Goal: Task Accomplishment & Management: Complete application form

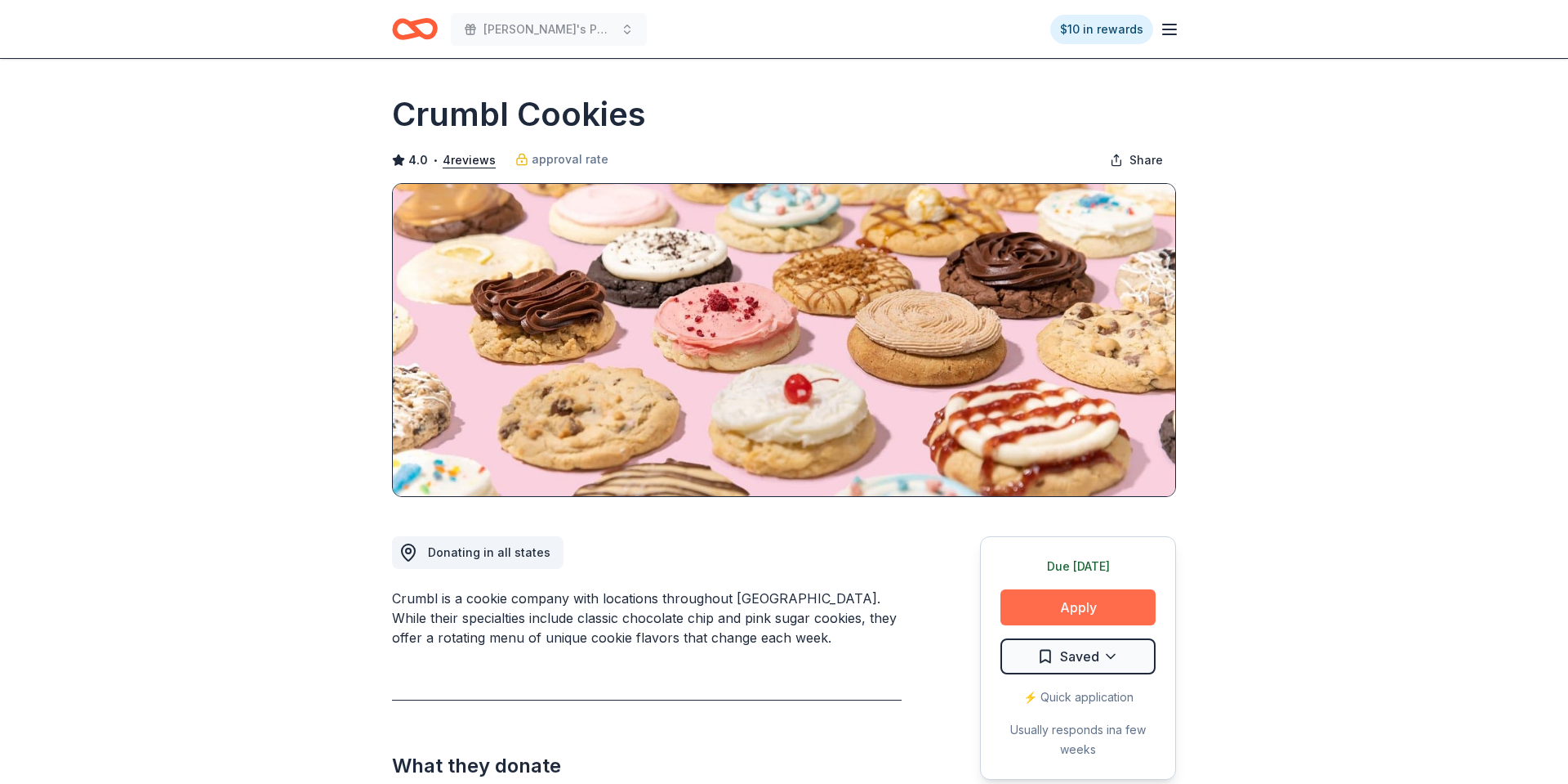
click at [1131, 608] on button "Apply" at bounding box center [1078, 607] width 155 height 36
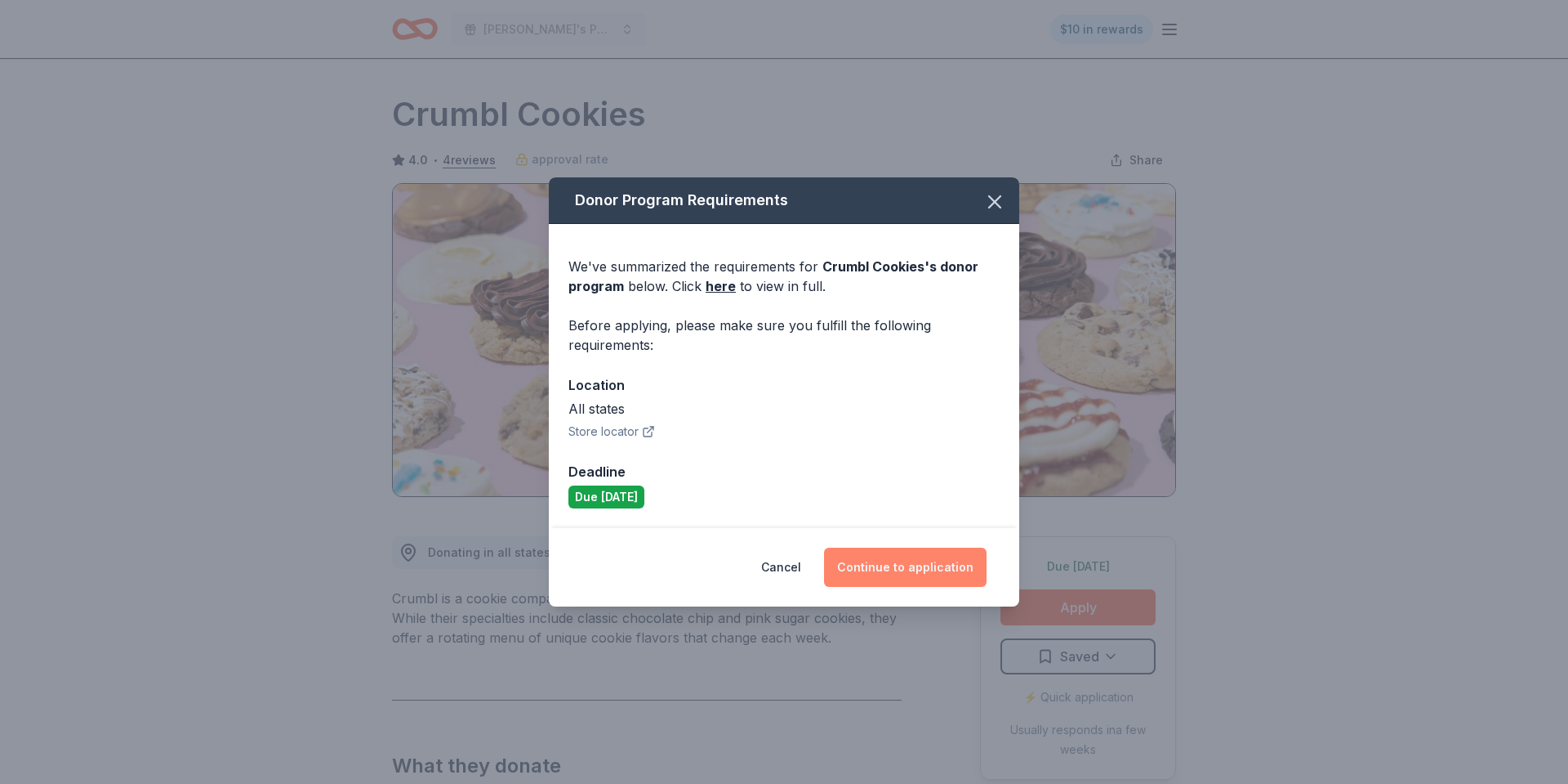
click at [925, 574] on button "Continue to application" at bounding box center [905, 568] width 162 height 40
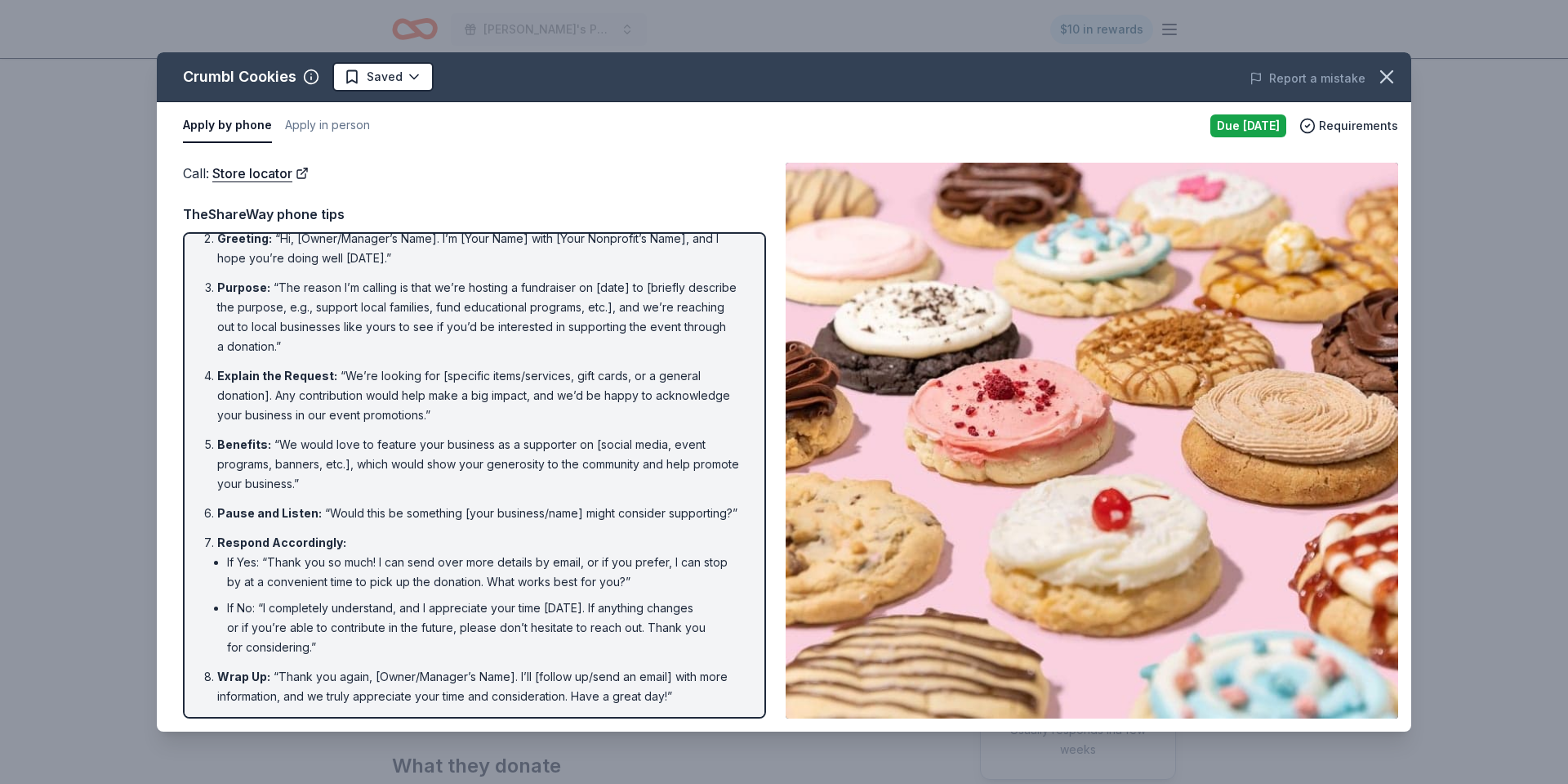
scroll to position [69, 0]
click at [1391, 87] on icon "button" at bounding box center [1386, 77] width 23 height 23
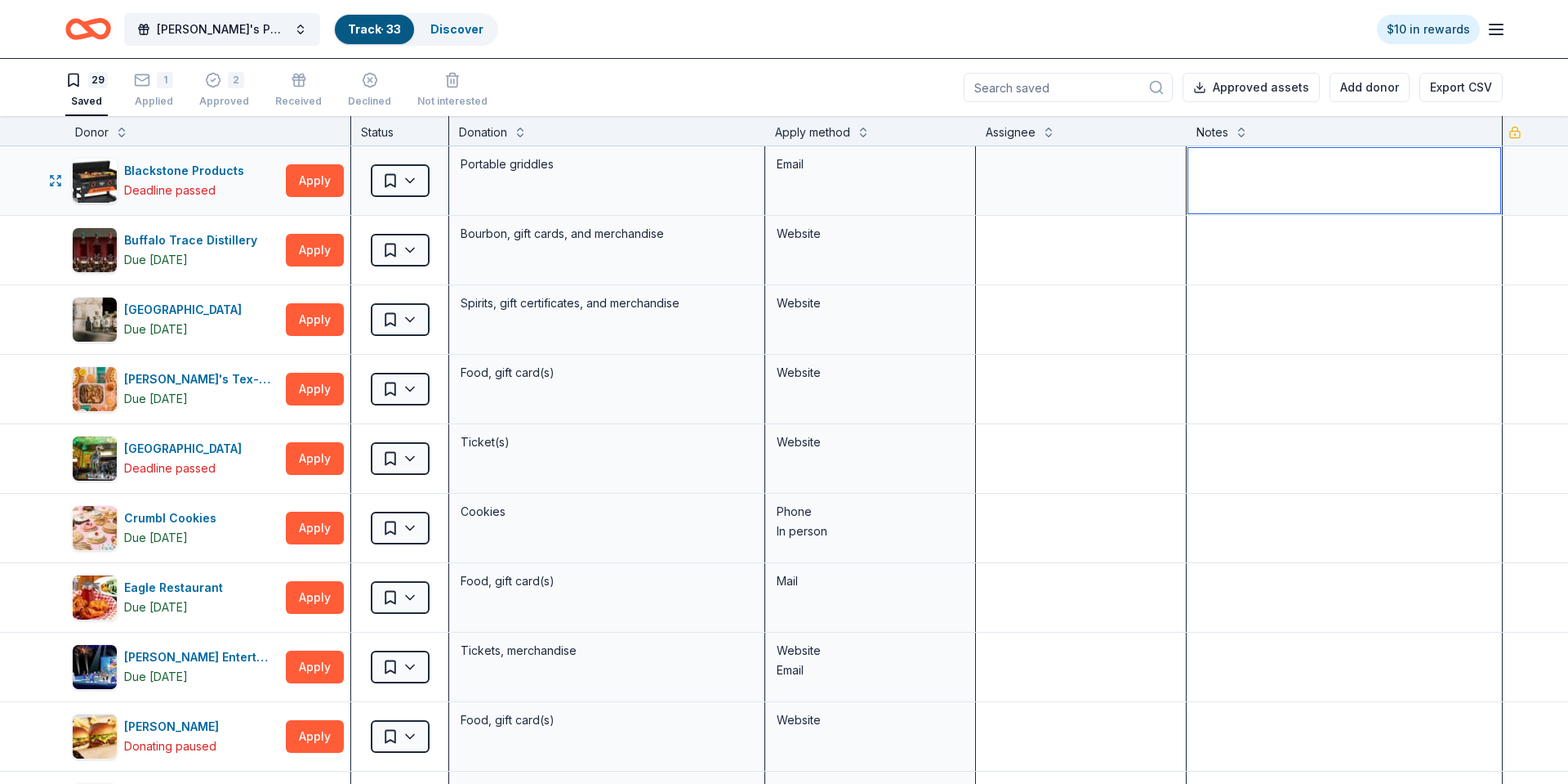
click at [1222, 187] on textarea at bounding box center [1344, 180] width 312 height 66
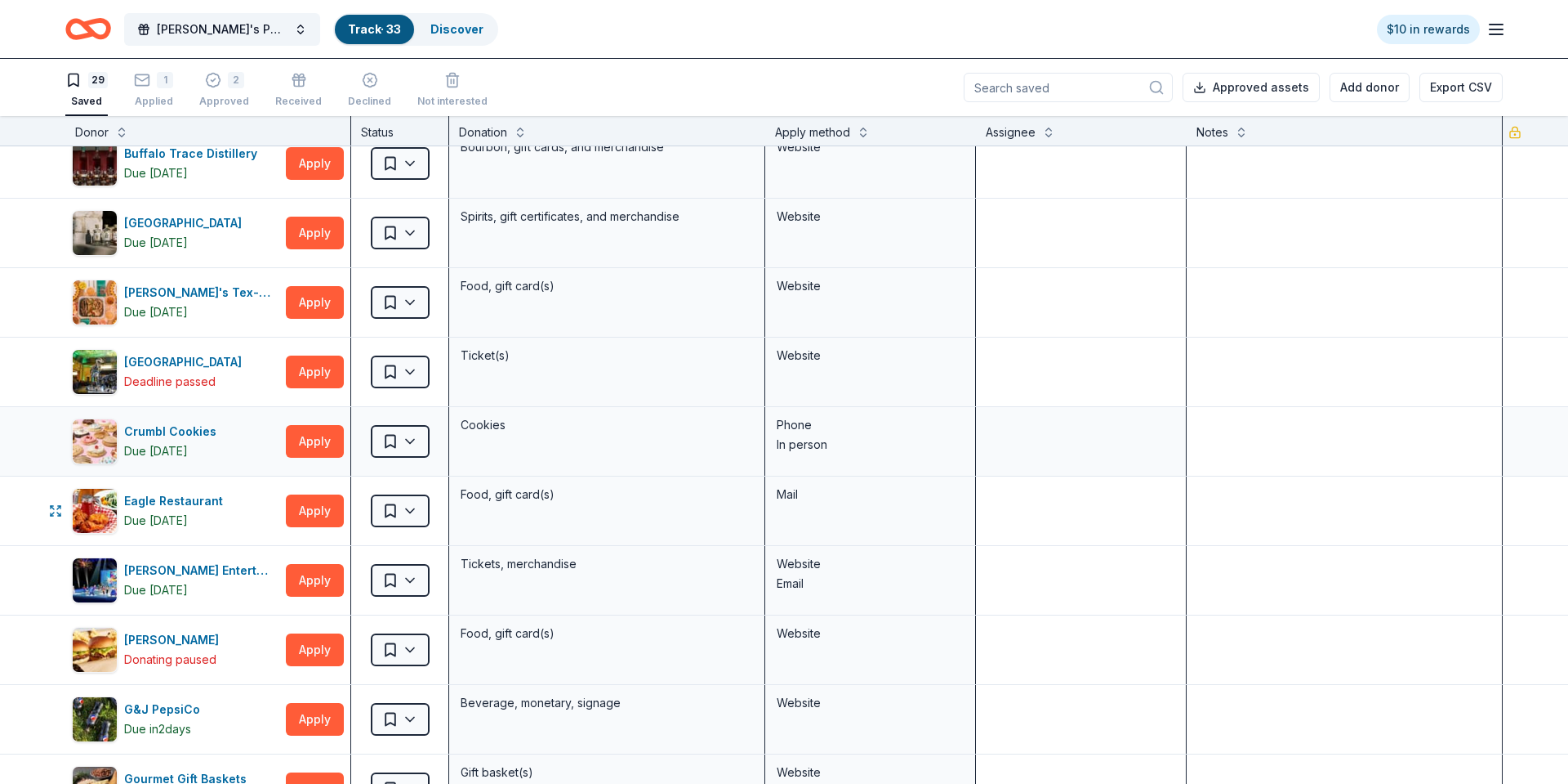
scroll to position [99, 0]
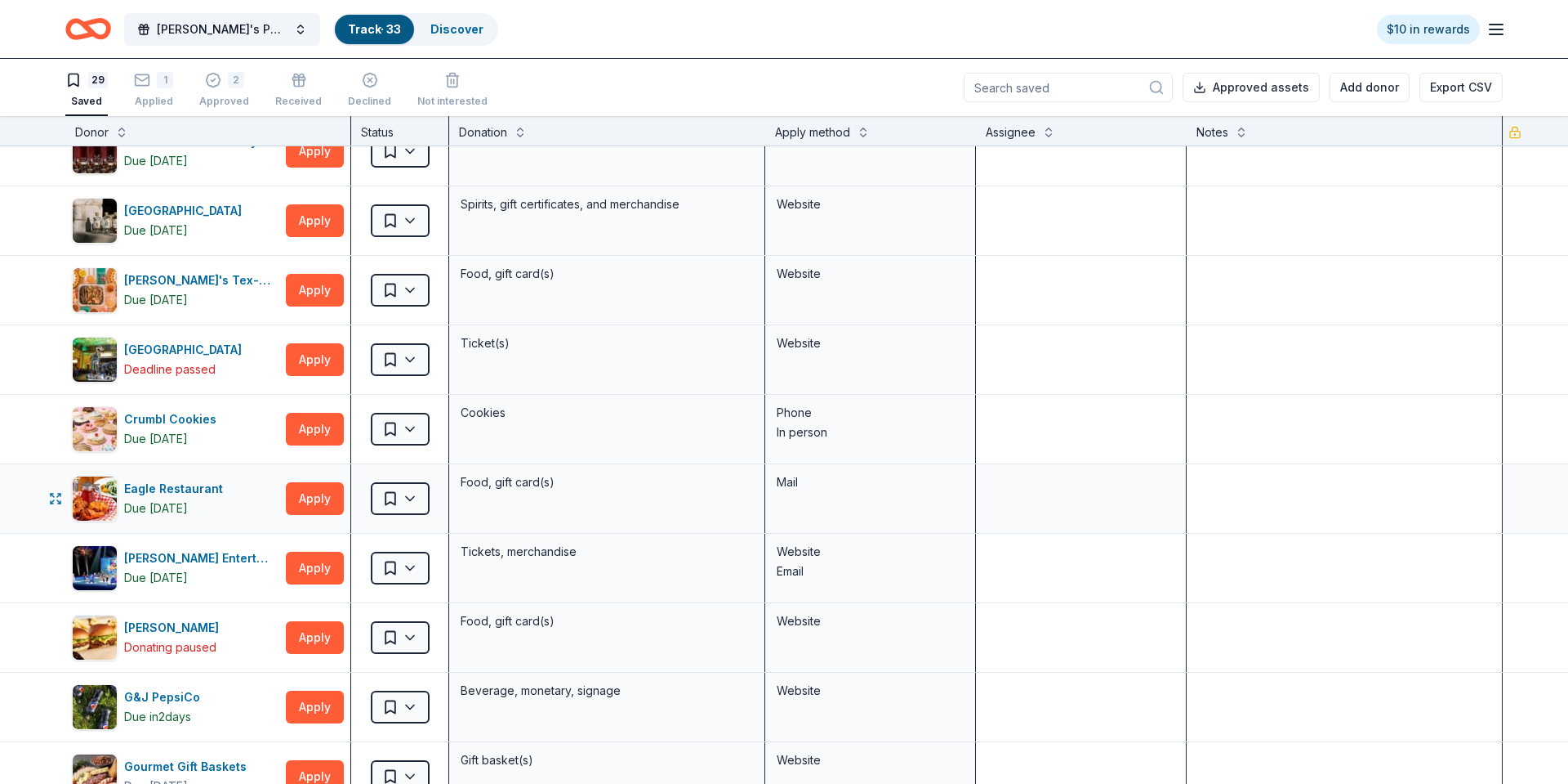
type textarea "denied"
click at [1205, 499] on textarea at bounding box center [1344, 498] width 312 height 66
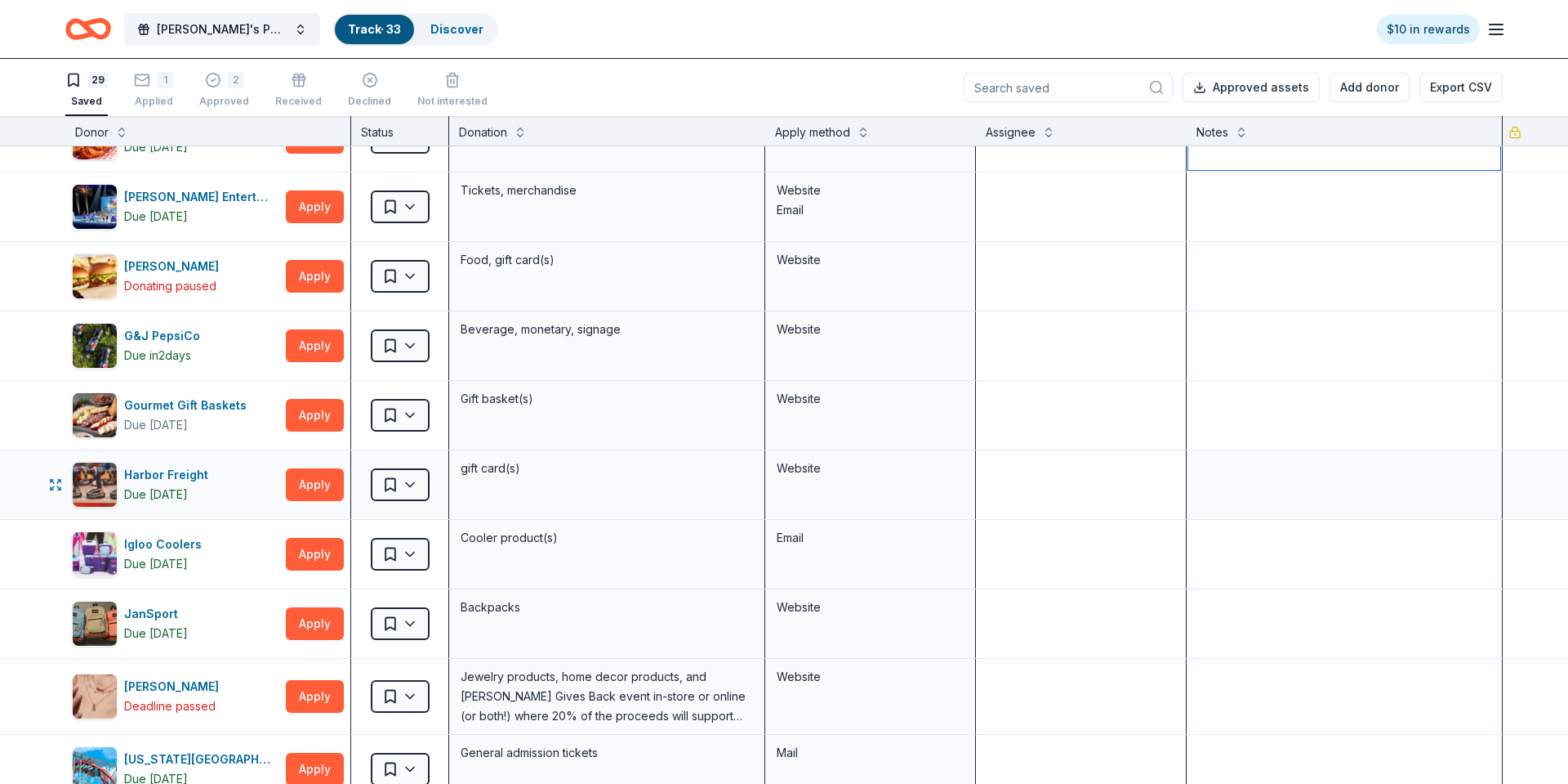
scroll to position [492, 0]
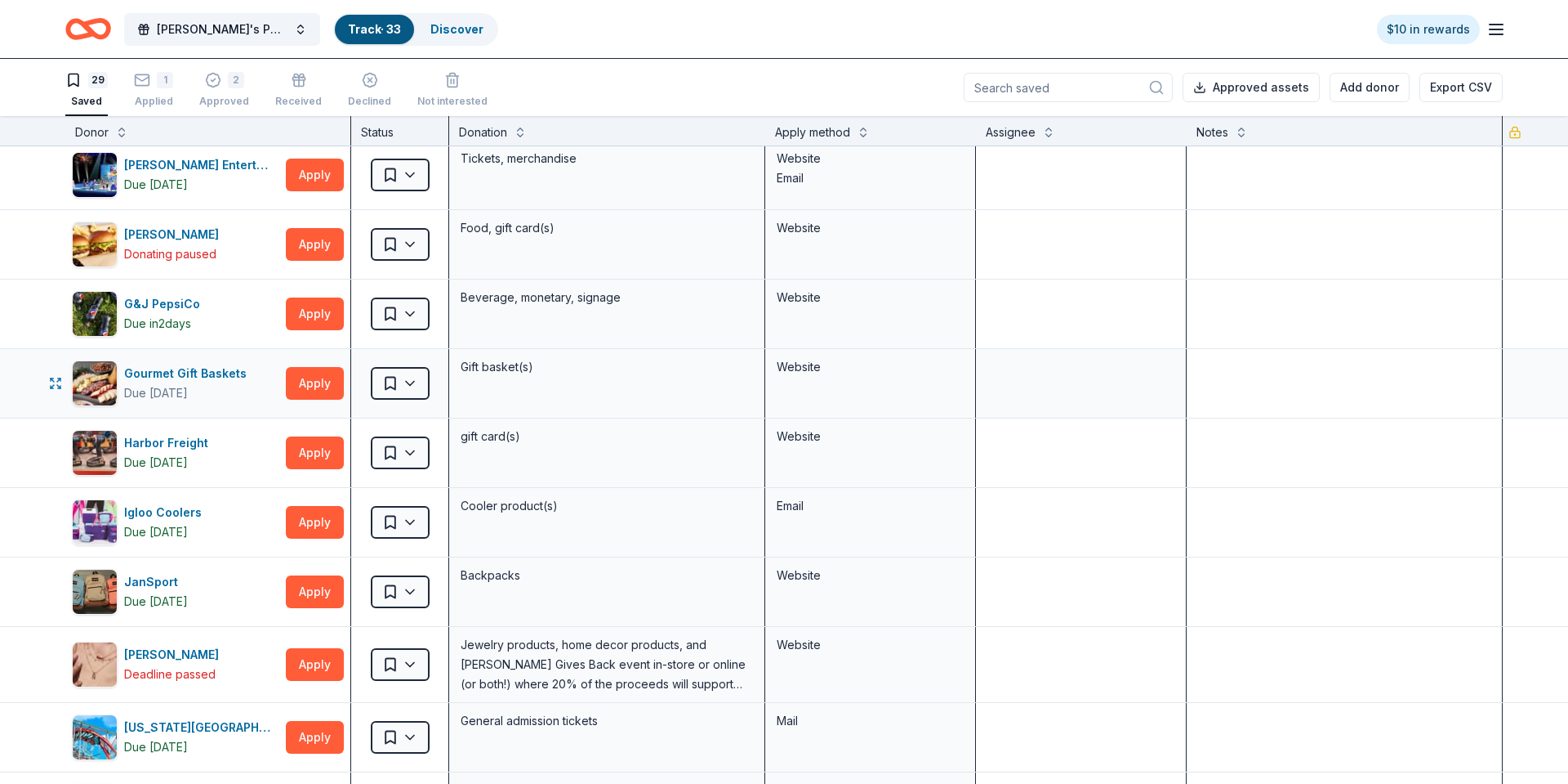
type textarea "received giftcard"
click at [1268, 375] on textarea at bounding box center [1344, 383] width 312 height 66
type textarea "receivced"
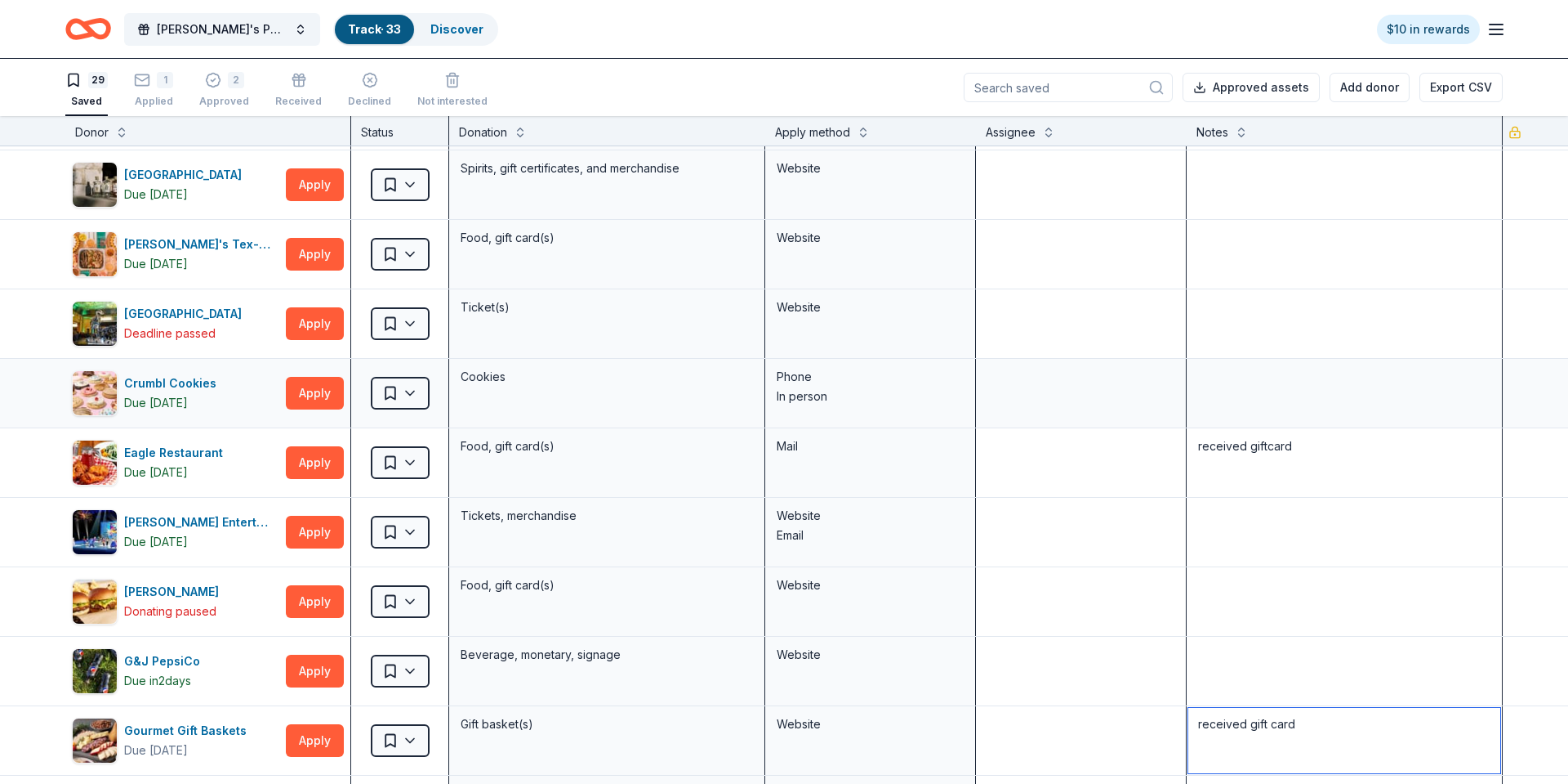
scroll to position [0, 0]
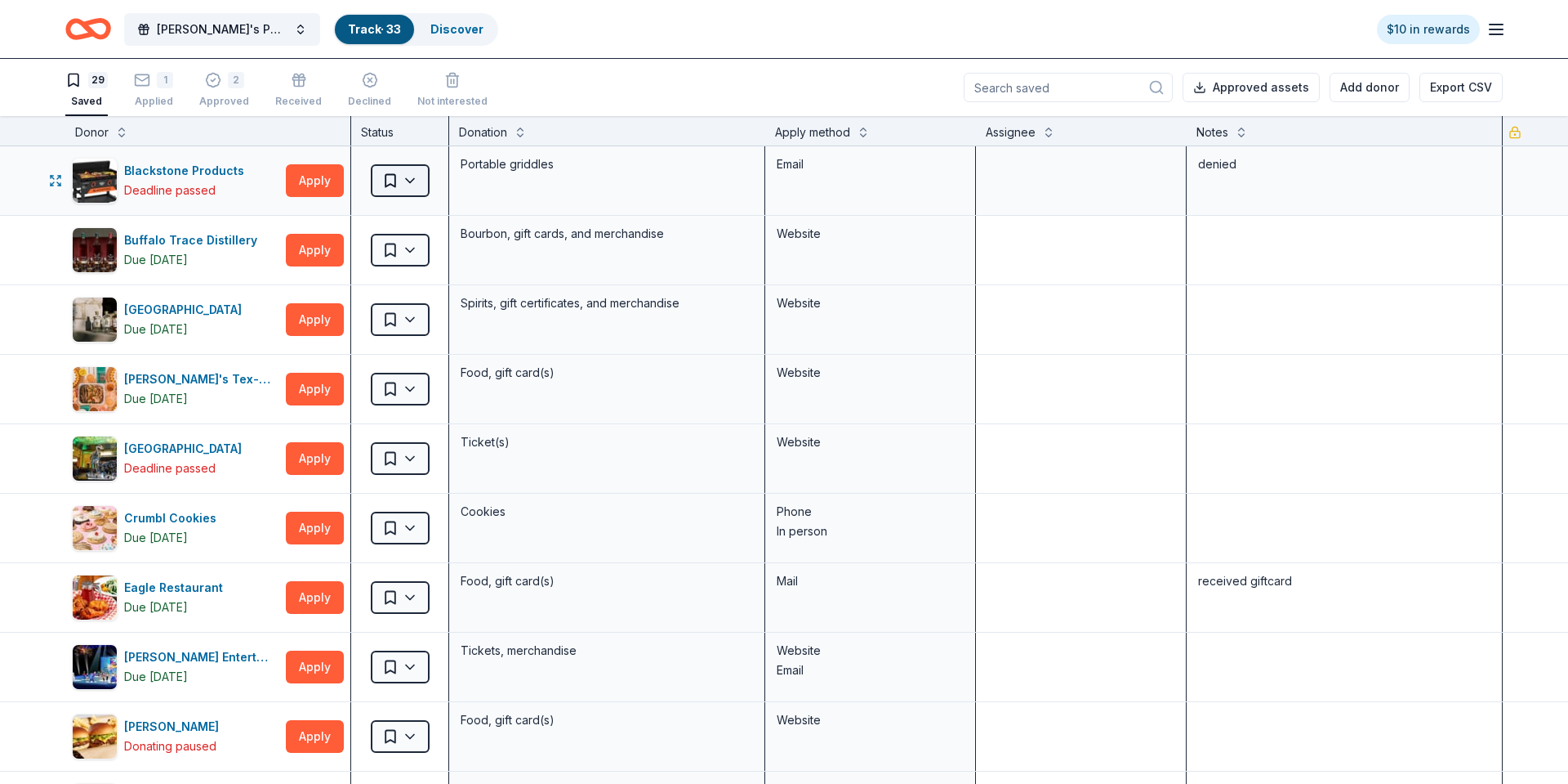
type textarea "received gift card"
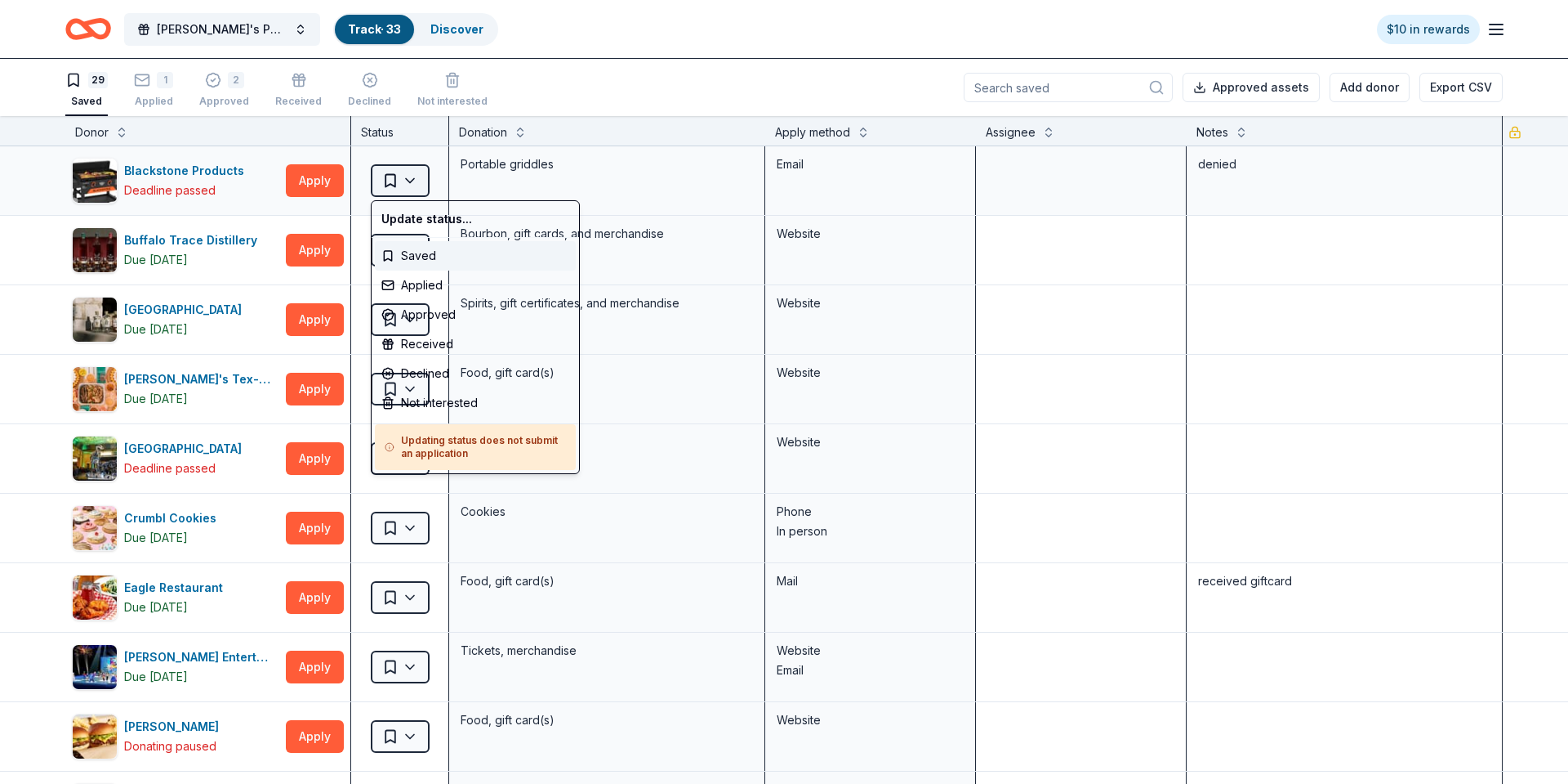
click at [383, 169] on html "[PERSON_NAME]'s Petals for Hope Annual Event Track · 33 Discover $10 in rewards…" at bounding box center [784, 392] width 1568 height 784
click at [432, 376] on div "Declined" at bounding box center [475, 373] width 201 height 30
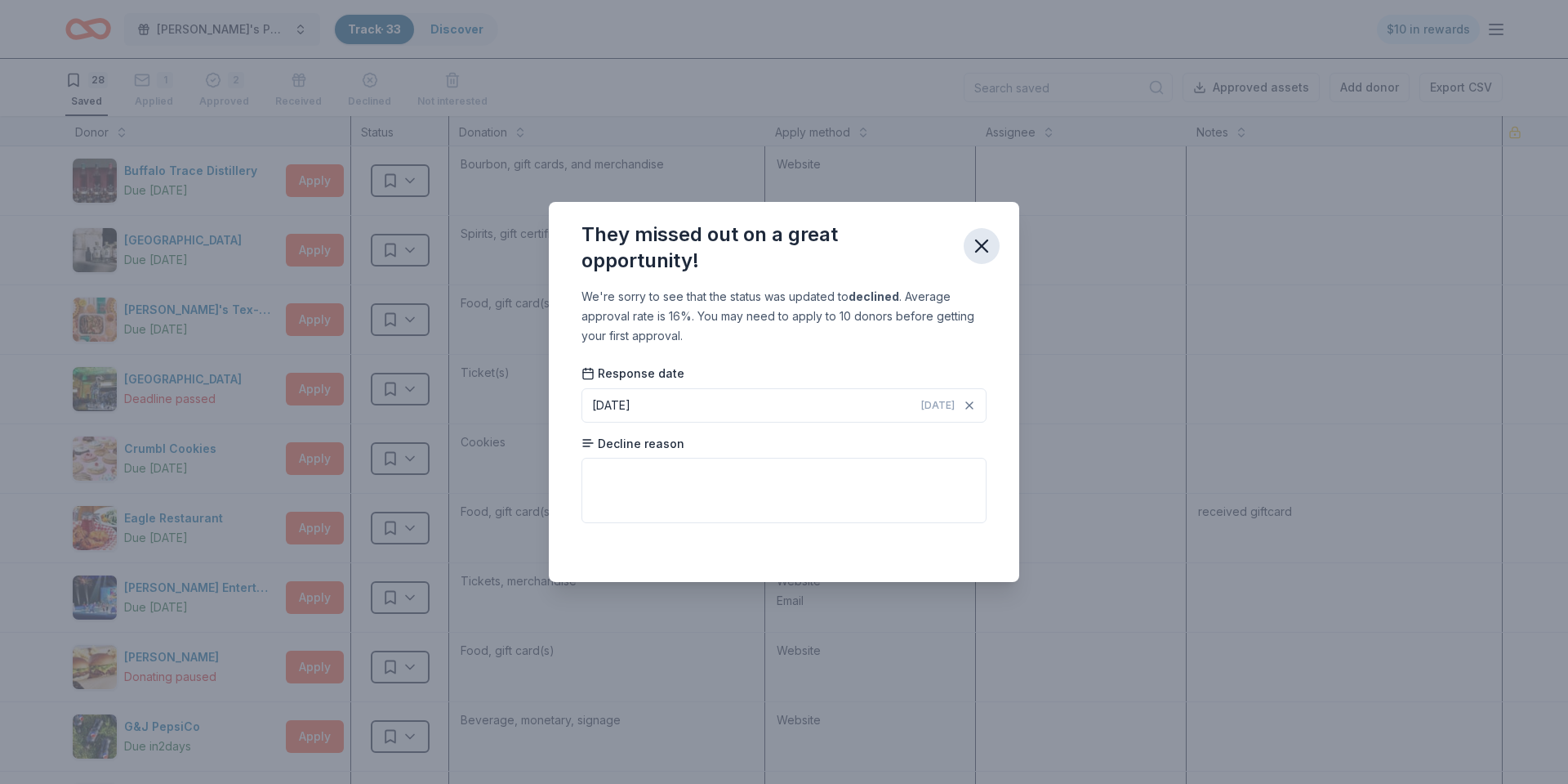
click at [992, 244] on icon "button" at bounding box center [981, 245] width 23 height 23
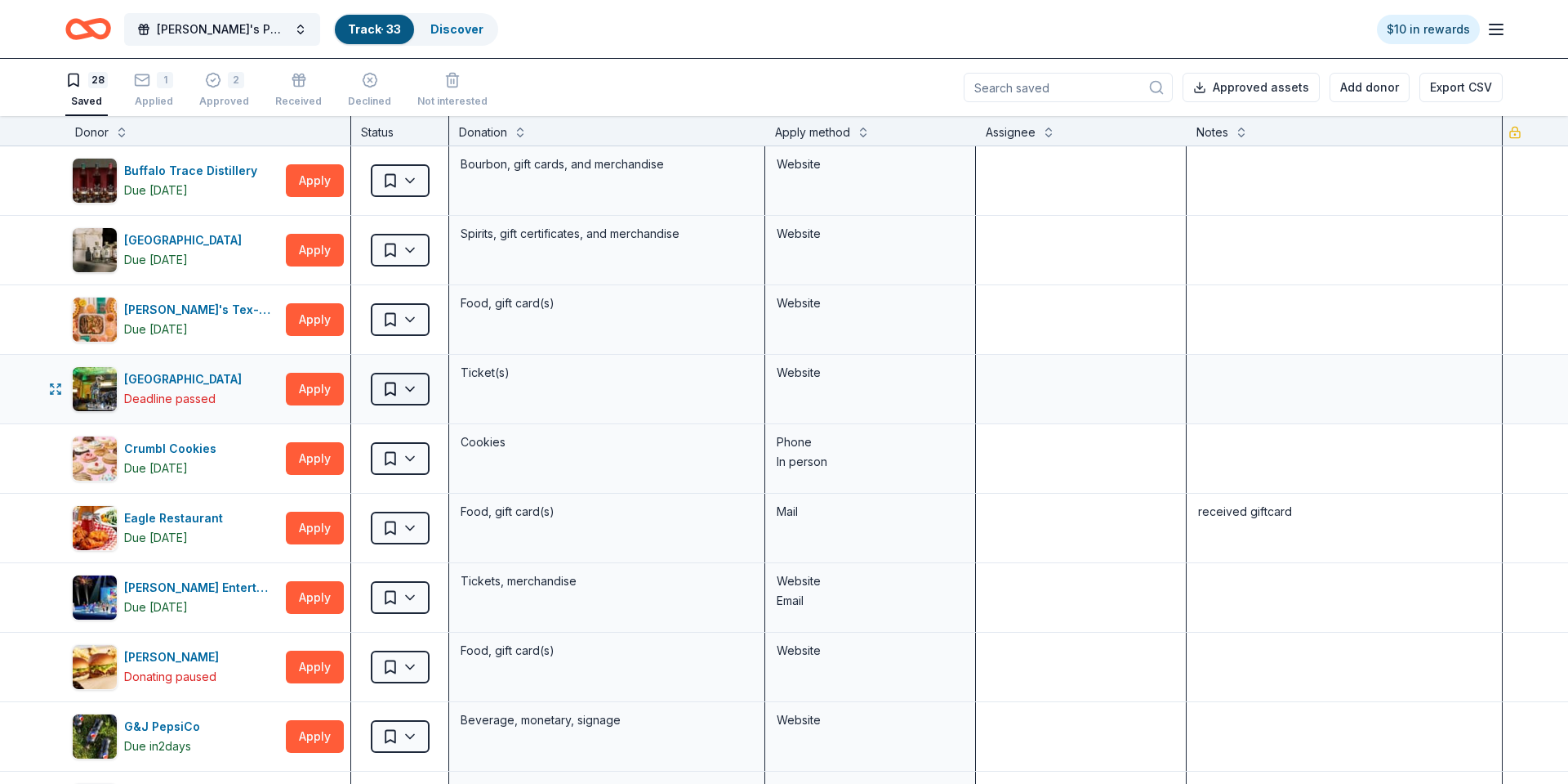
click at [421, 397] on html "[PERSON_NAME]'s Petals for Hope Annual Event Track · 33 Discover $10 in rewards…" at bounding box center [784, 392] width 1568 height 784
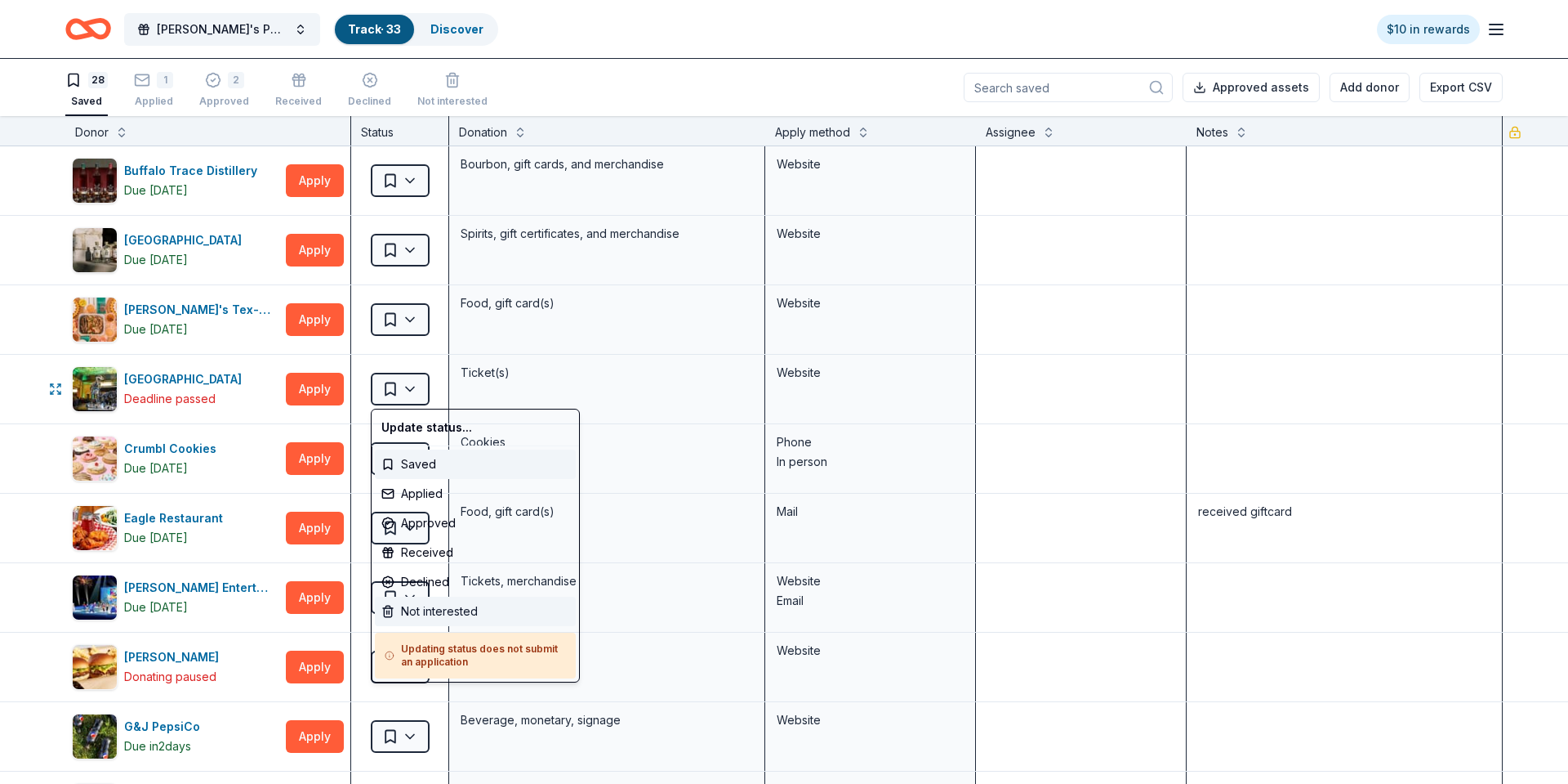
click at [434, 611] on div "Not interested" at bounding box center [475, 611] width 201 height 30
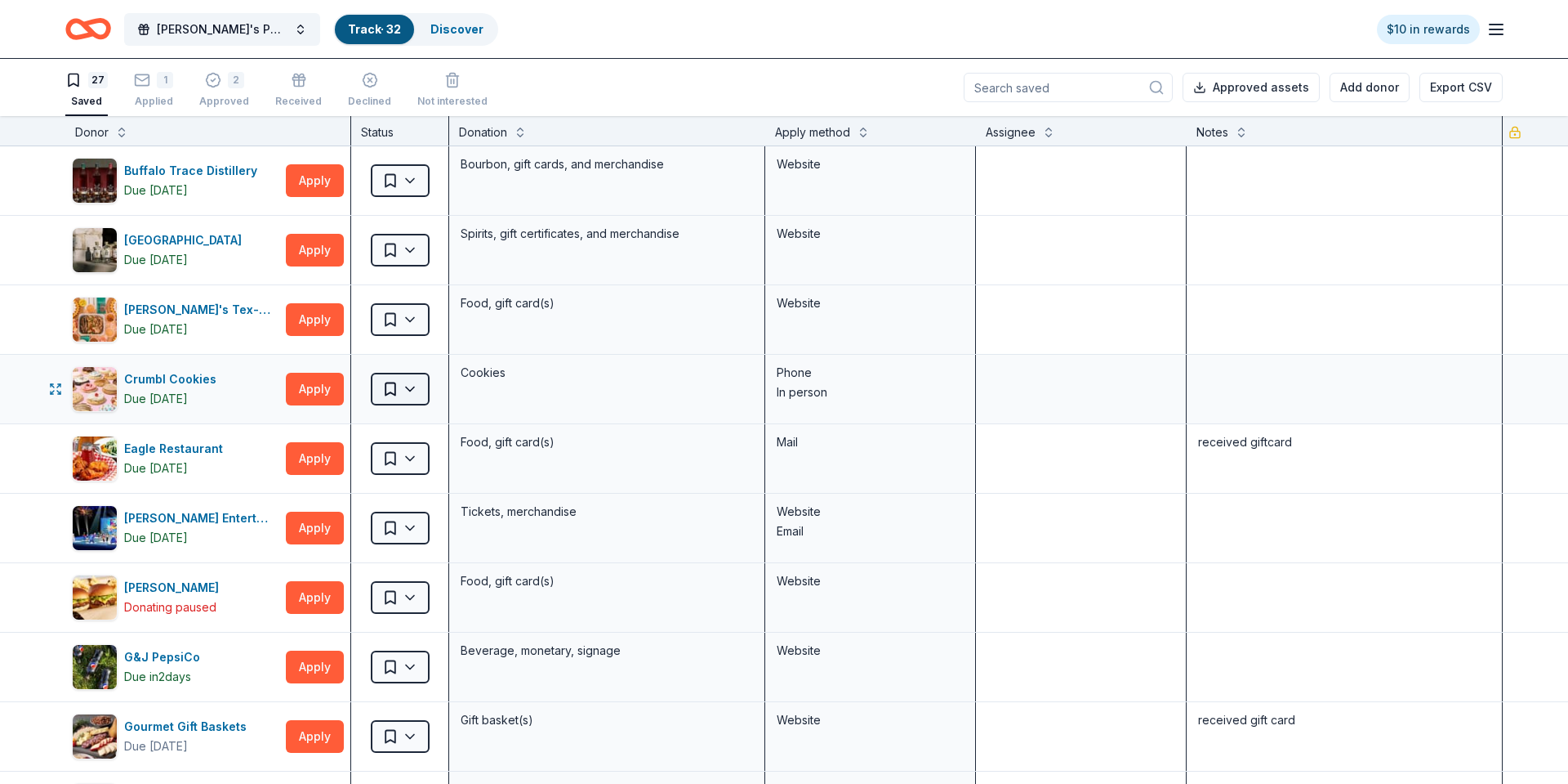
click at [404, 388] on html "[PERSON_NAME]'s Petals for Hope Annual Event Track · 32 Discover $10 in rewards…" at bounding box center [784, 392] width 1568 height 784
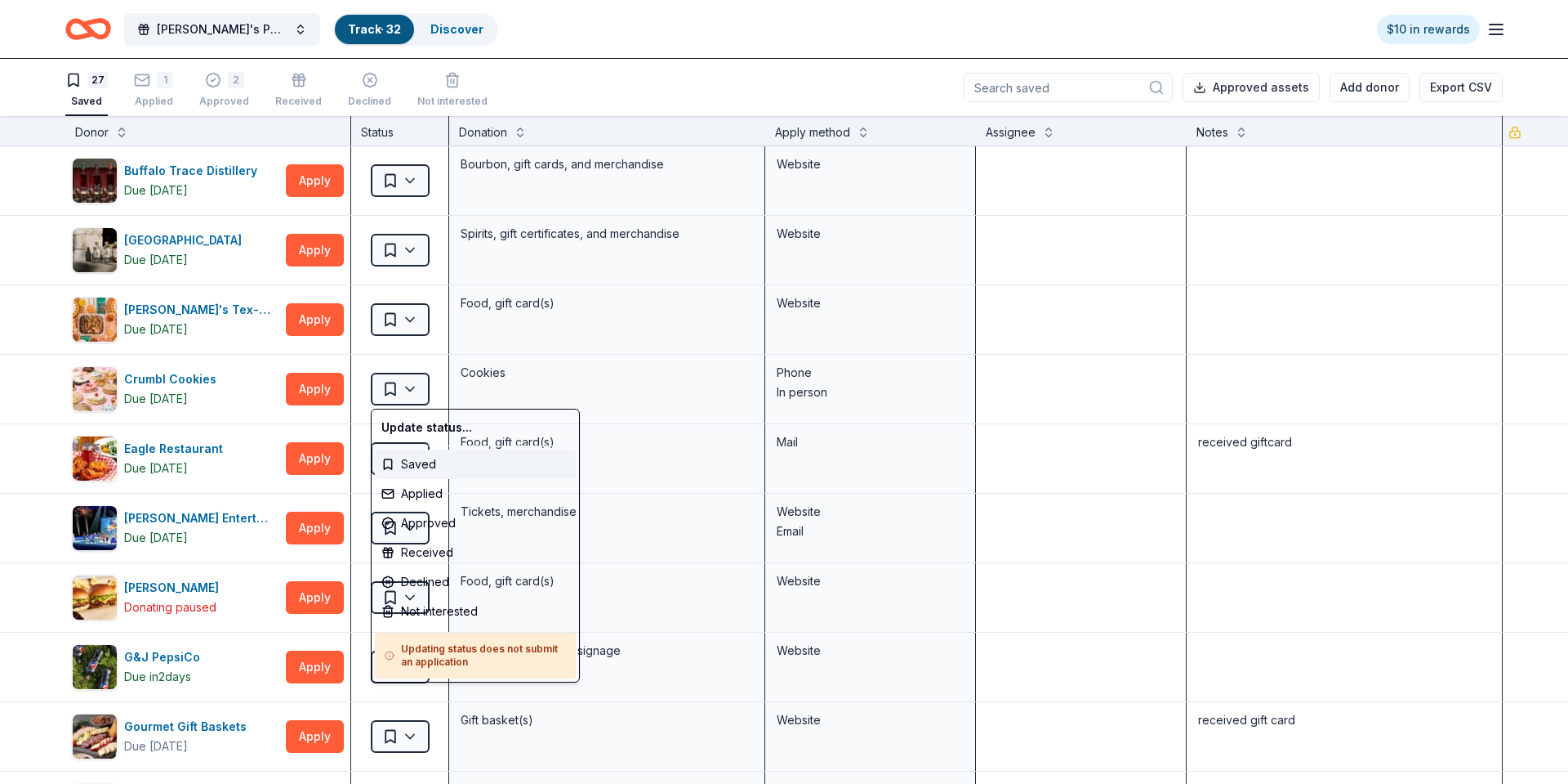
click at [442, 359] on html "[PERSON_NAME]'s Petals for Hope Annual Event Track · 32 Discover $10 in rewards…" at bounding box center [784, 392] width 1568 height 784
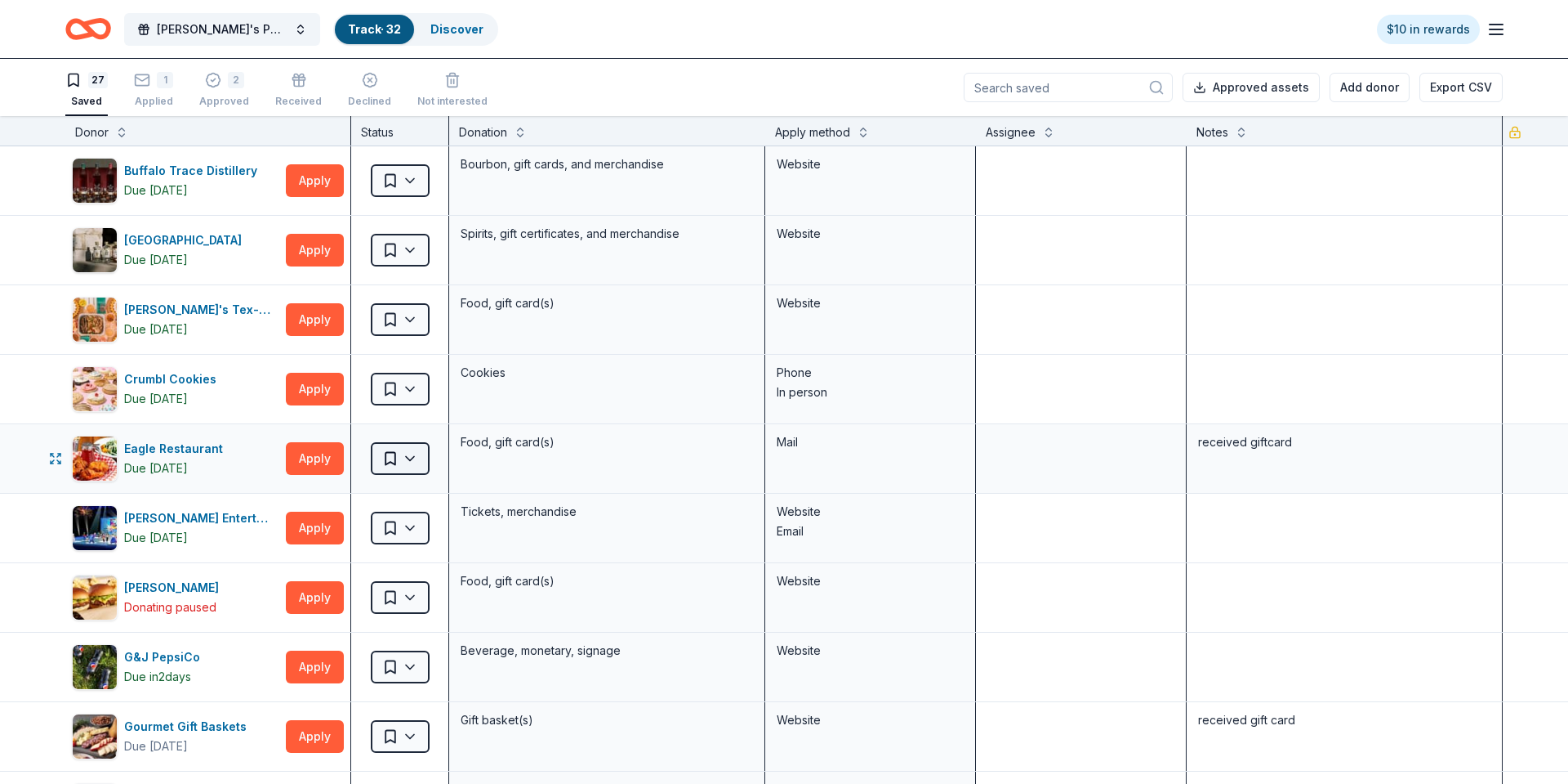
click at [416, 455] on html "[PERSON_NAME]'s Petals for Hope Annual Event Track · 32 Discover $10 in rewards…" at bounding box center [784, 392] width 1568 height 784
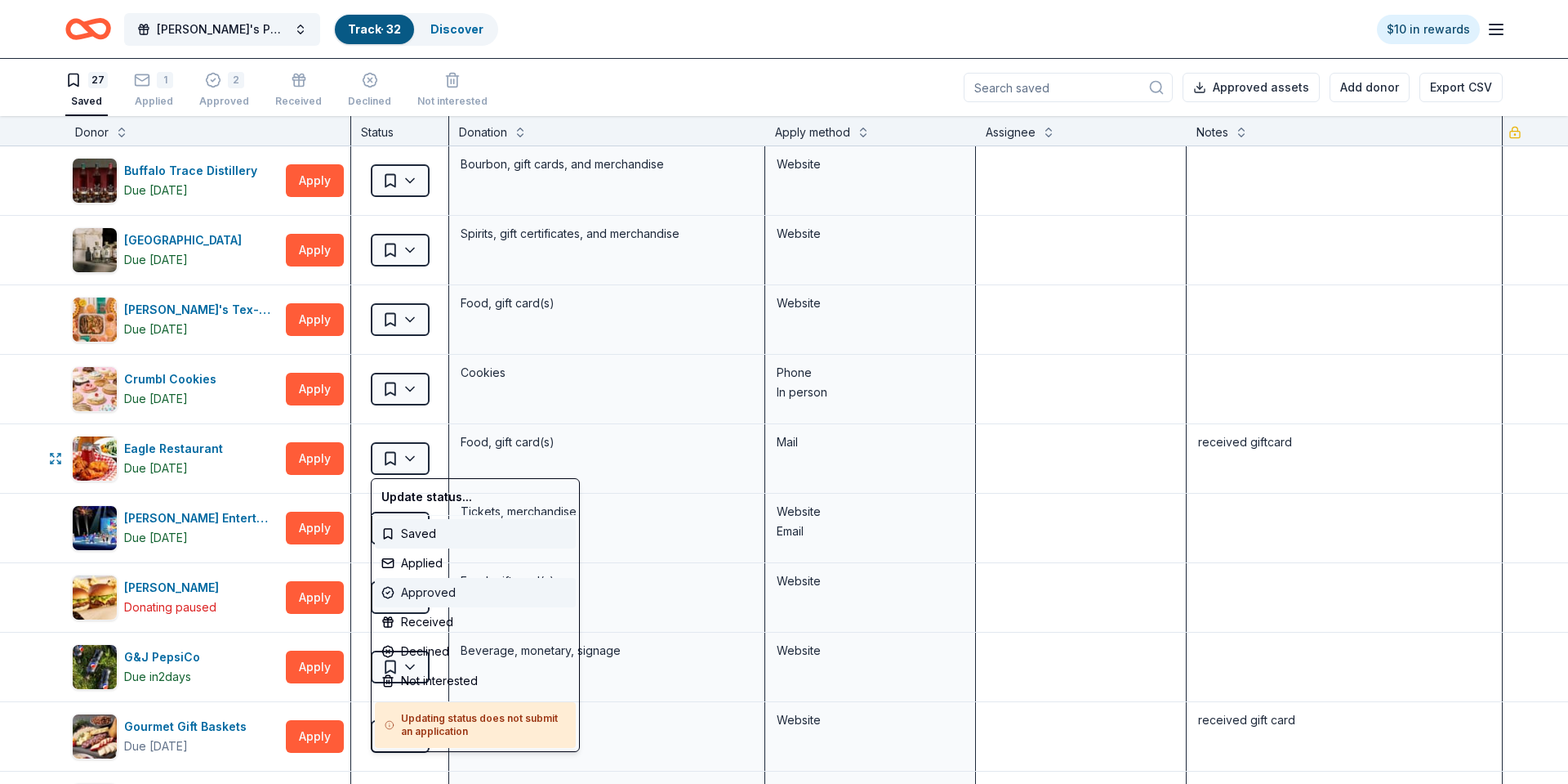
click at [432, 589] on div "Approved" at bounding box center [475, 592] width 201 height 30
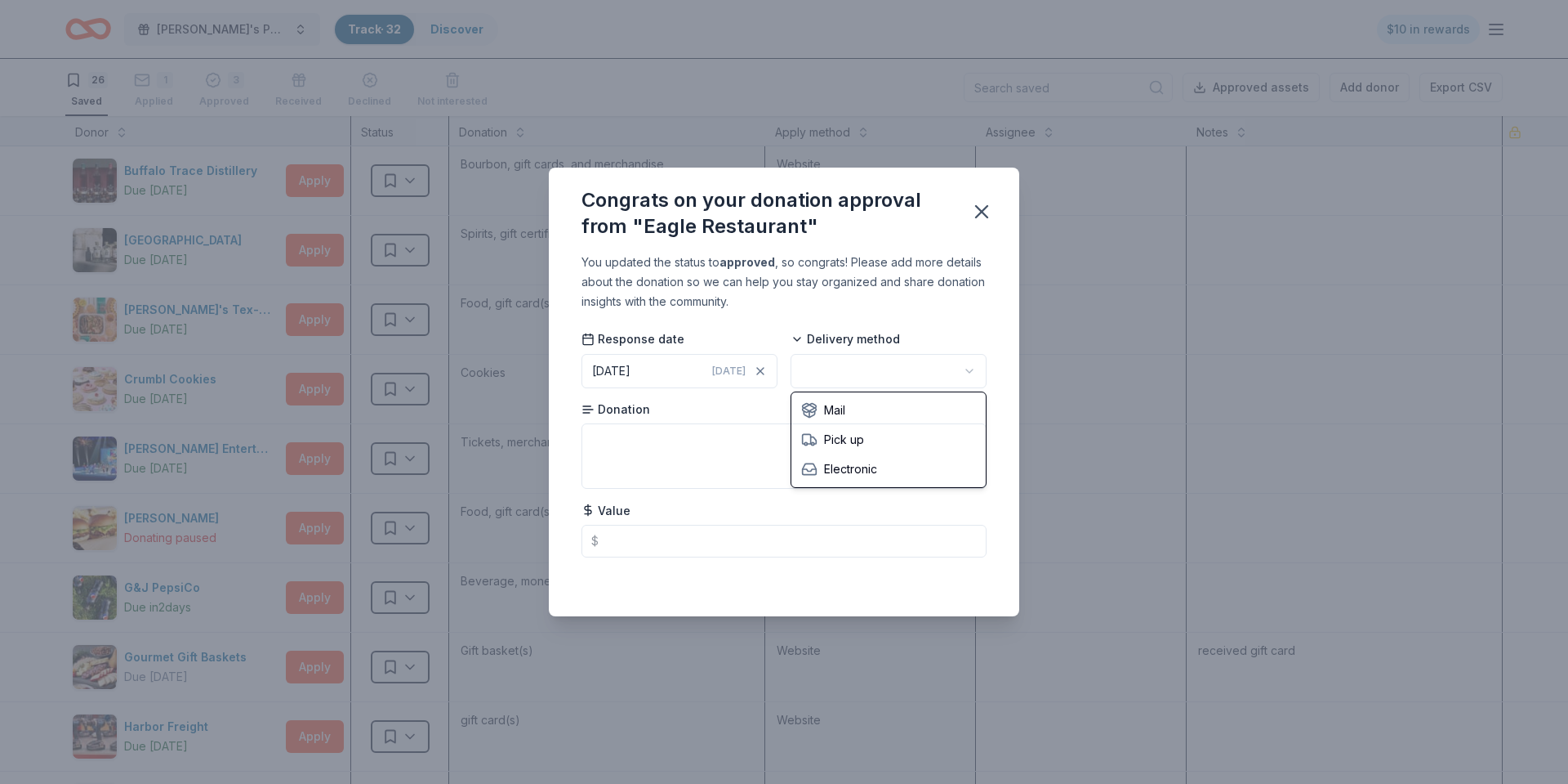
click at [868, 386] on html "[PERSON_NAME]'s Petals for Hope Annual Event Track · 32 Discover $10 in rewards…" at bounding box center [784, 392] width 1568 height 784
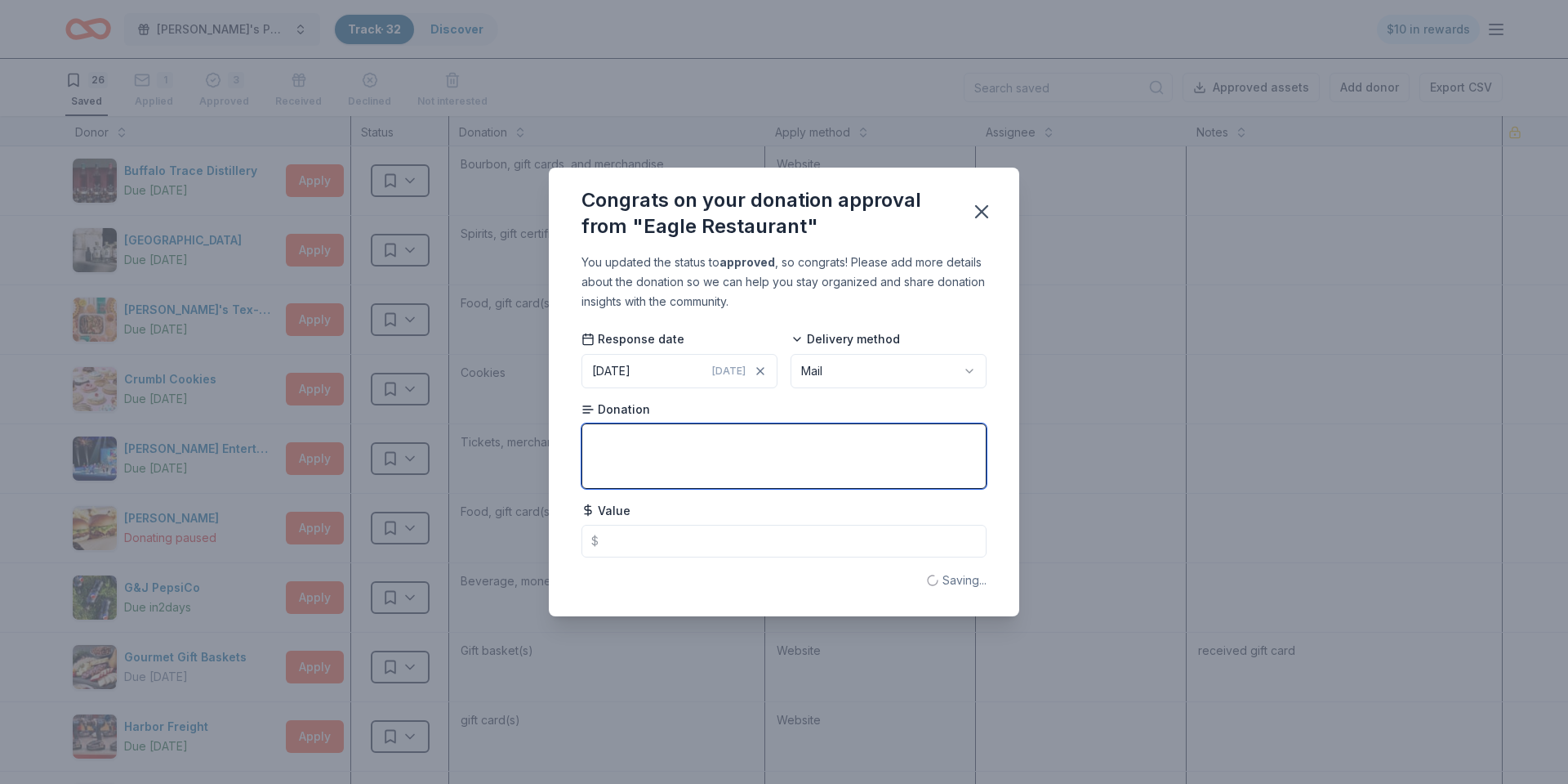
click at [723, 460] on textarea at bounding box center [784, 456] width 405 height 66
type textarea "gift card"
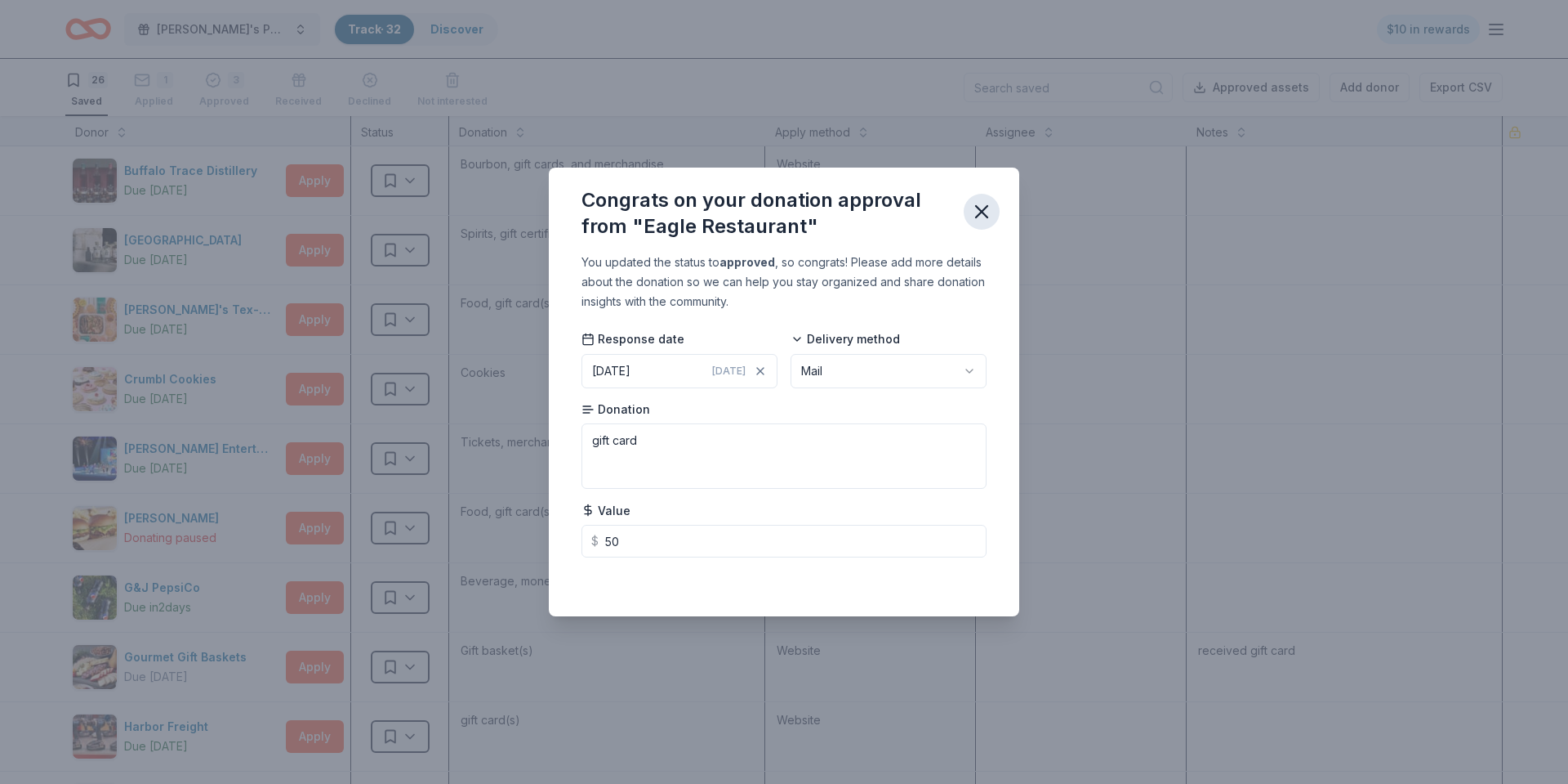
type input "50.00"
click at [978, 210] on icon "button" at bounding box center [981, 211] width 23 height 23
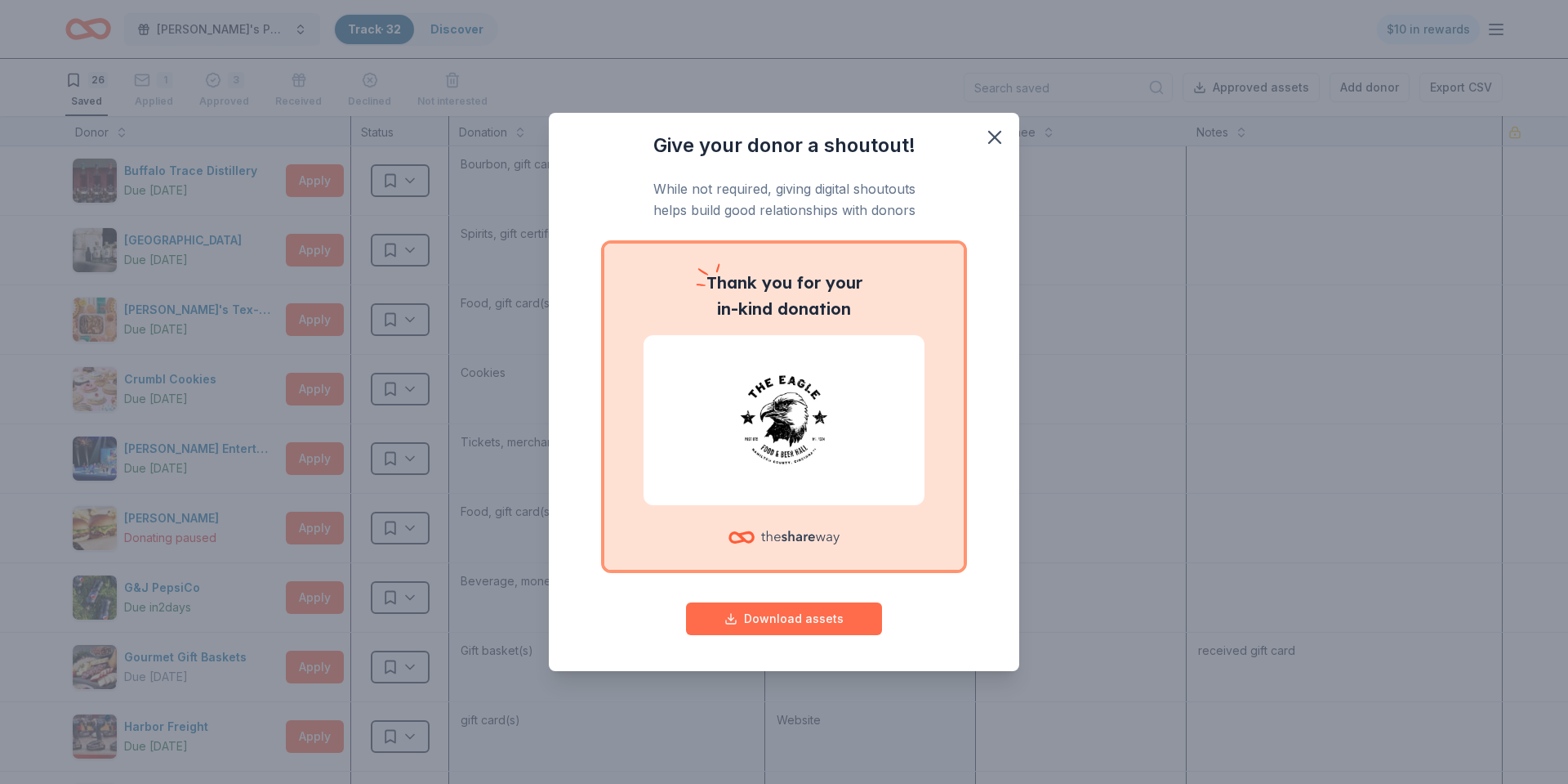
click at [808, 622] on button "Download assets" at bounding box center [784, 618] width 196 height 32
click at [996, 136] on icon "button" at bounding box center [994, 137] width 12 height 12
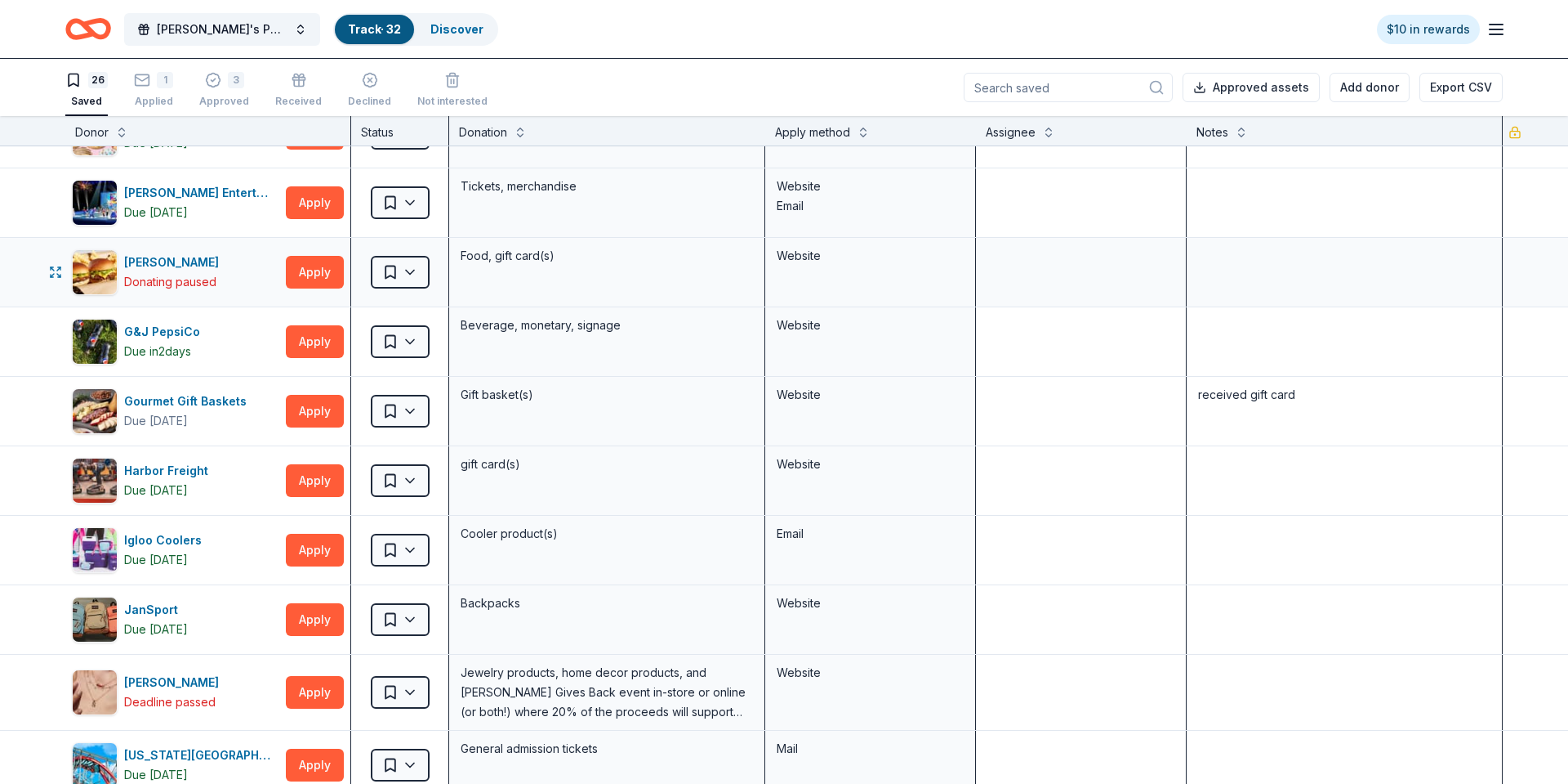
scroll to position [273, 0]
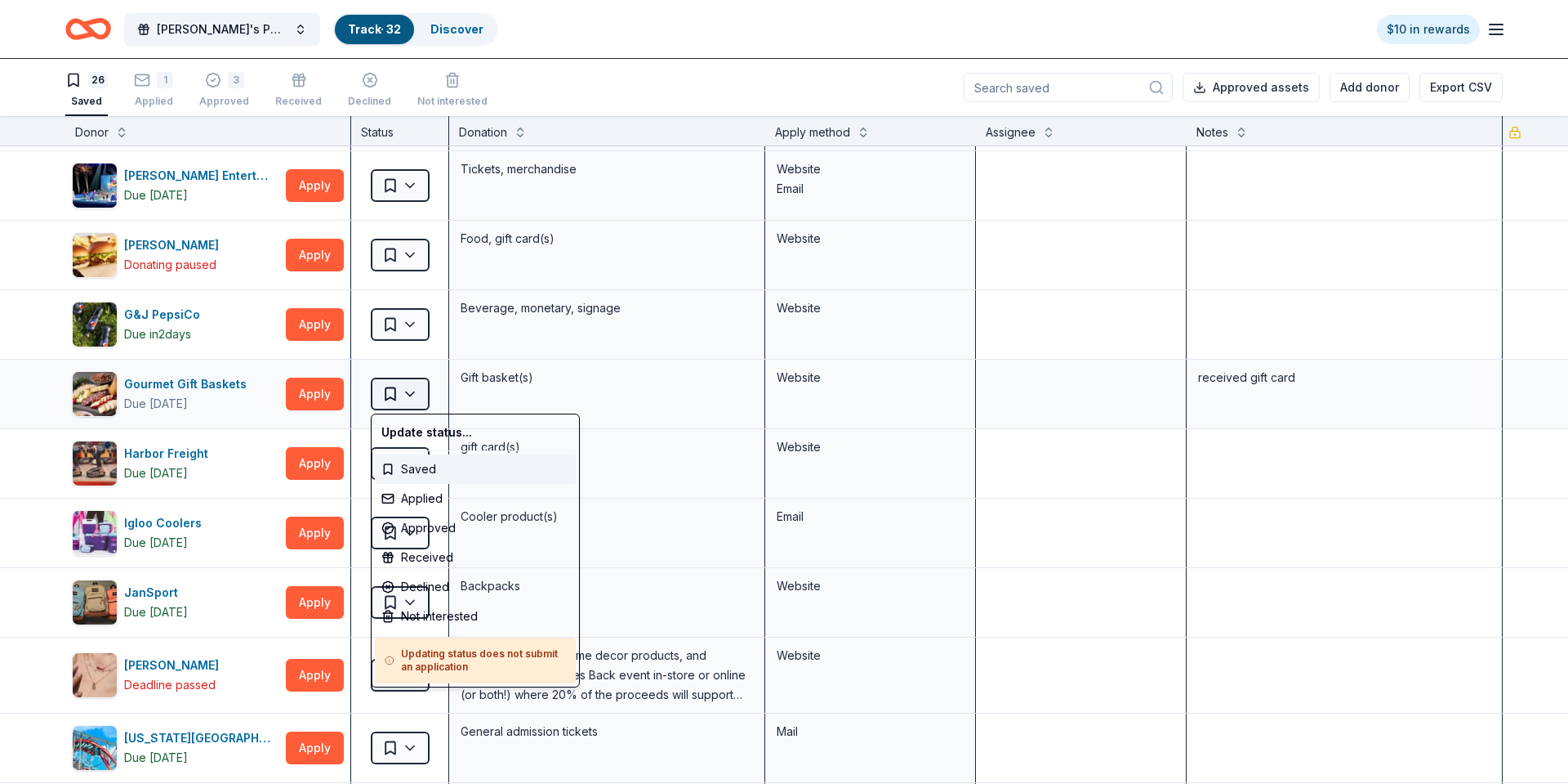
click at [412, 396] on html "[PERSON_NAME]'s Petals for Hope Annual Event Track · 32 Discover $10 in rewards…" at bounding box center [784, 392] width 1568 height 784
click at [423, 557] on div "Received" at bounding box center [475, 557] width 201 height 30
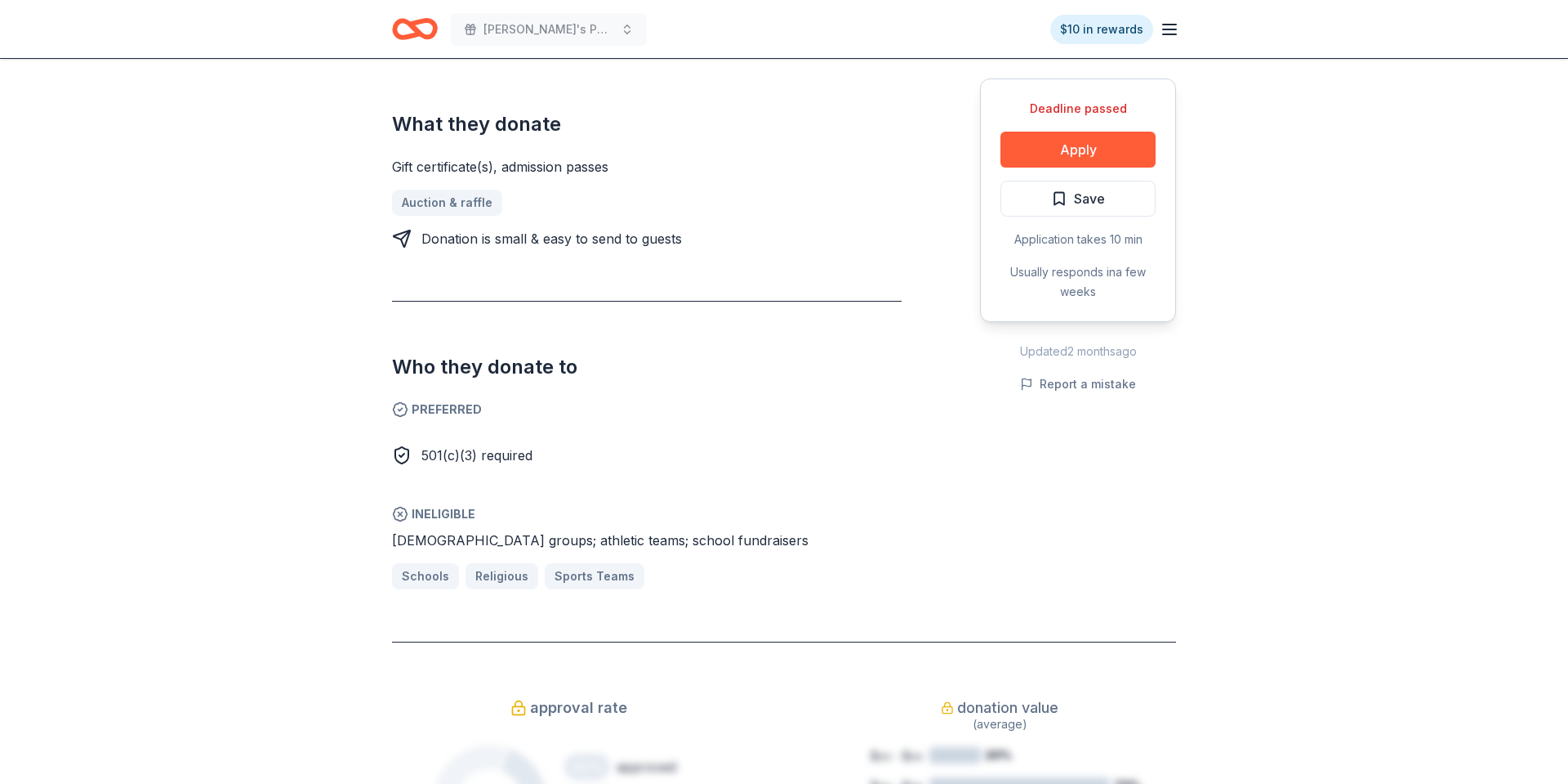
scroll to position [687, 0]
click at [1050, 156] on button "Apply" at bounding box center [1078, 150] width 155 height 36
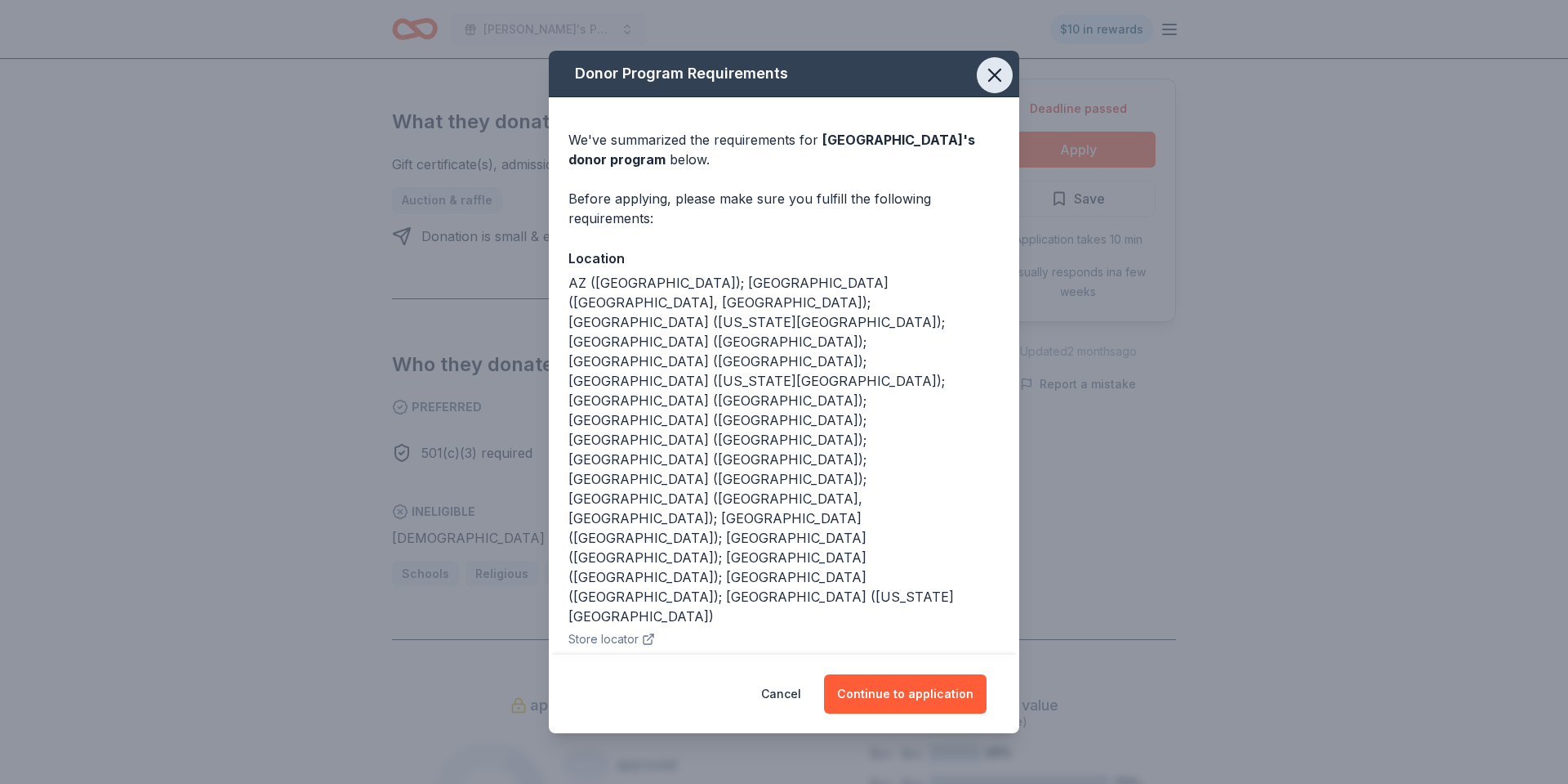
click at [994, 87] on icon "button" at bounding box center [994, 75] width 23 height 23
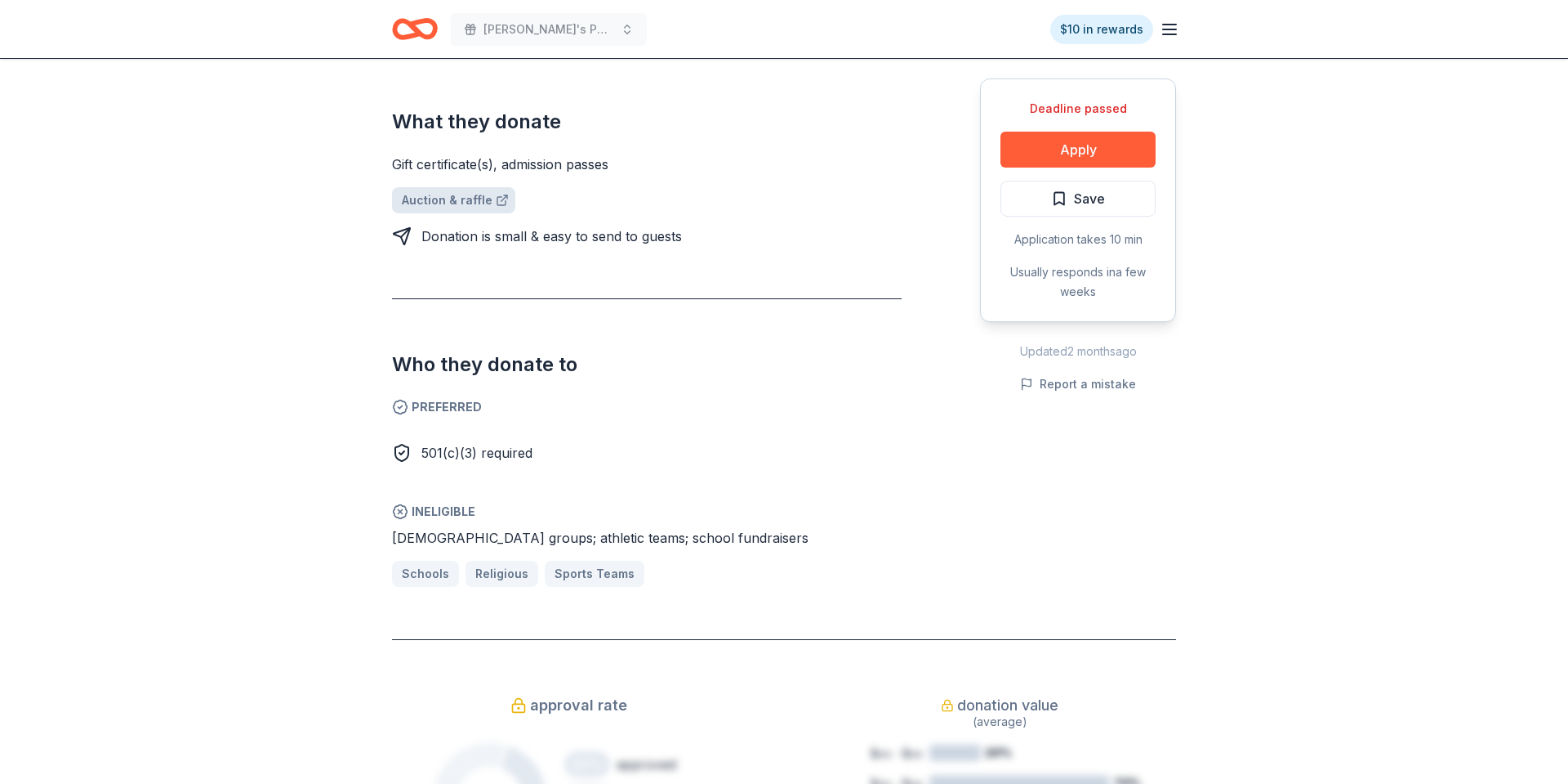
scroll to position [337, 0]
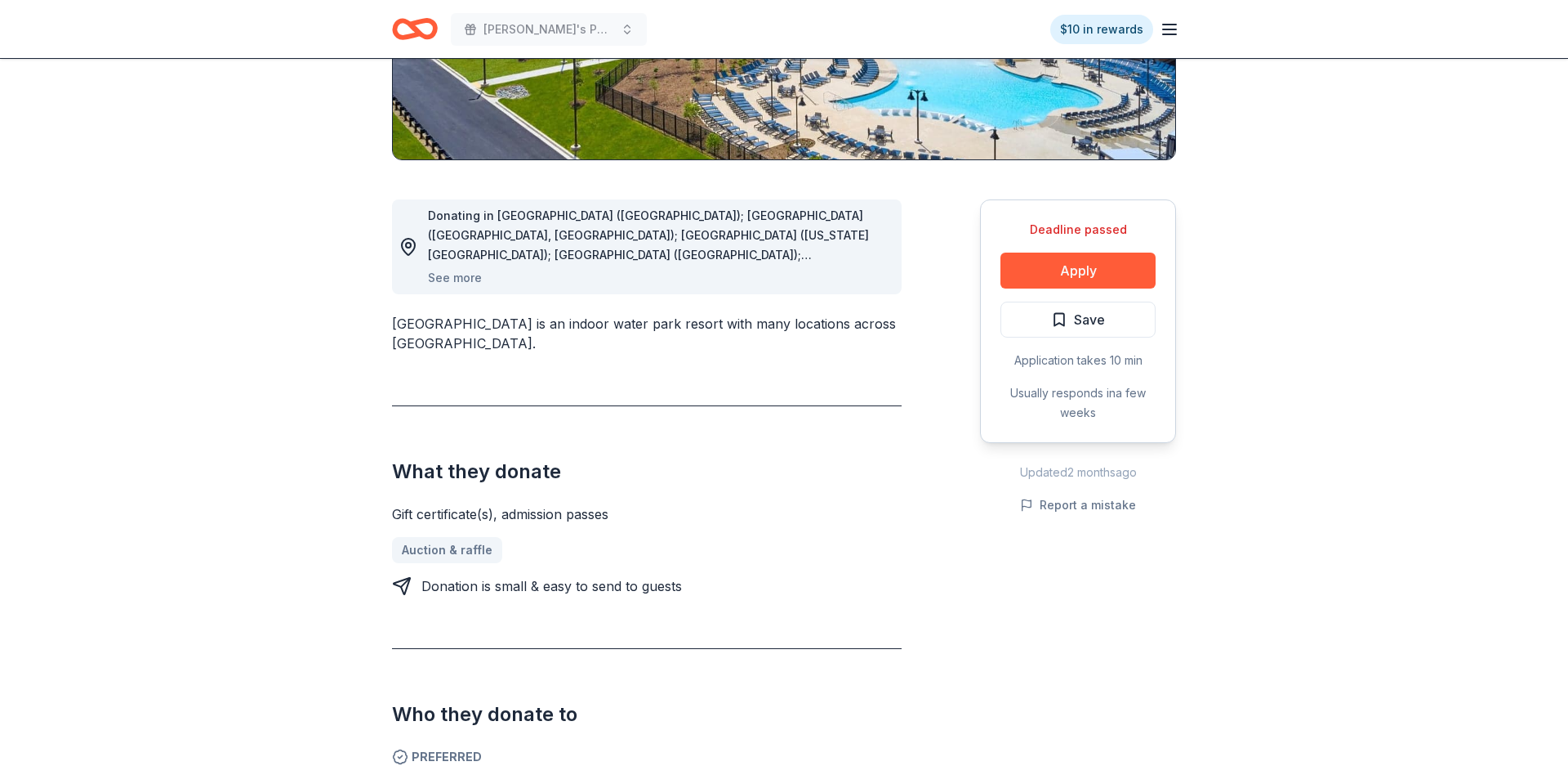
click at [422, 22] on icon "Home" at bounding box center [422, 29] width 25 height 16
